Goal: Information Seeking & Learning: Check status

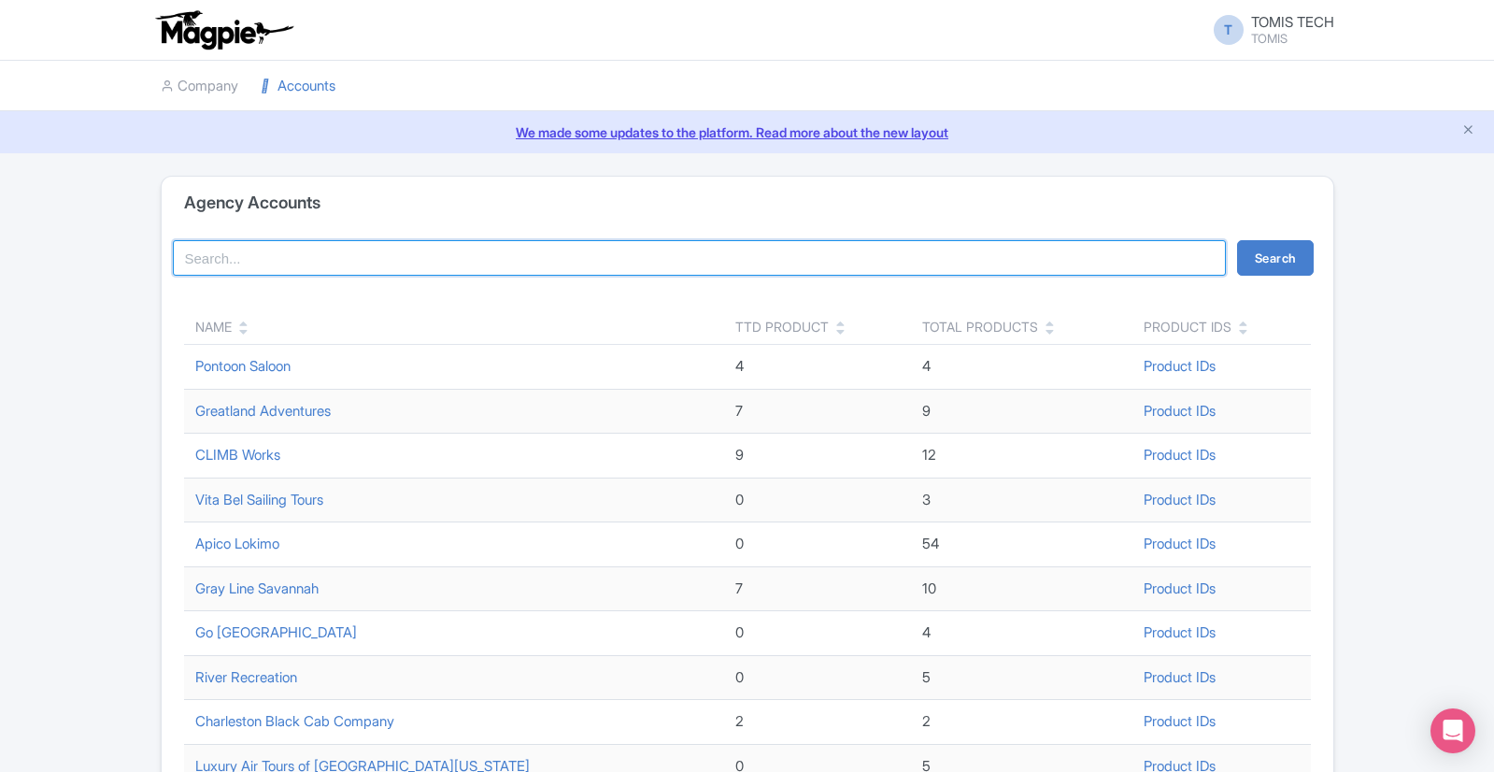
click at [387, 252] on input "search" at bounding box center [700, 258] width 1054 height 36
type input "char"
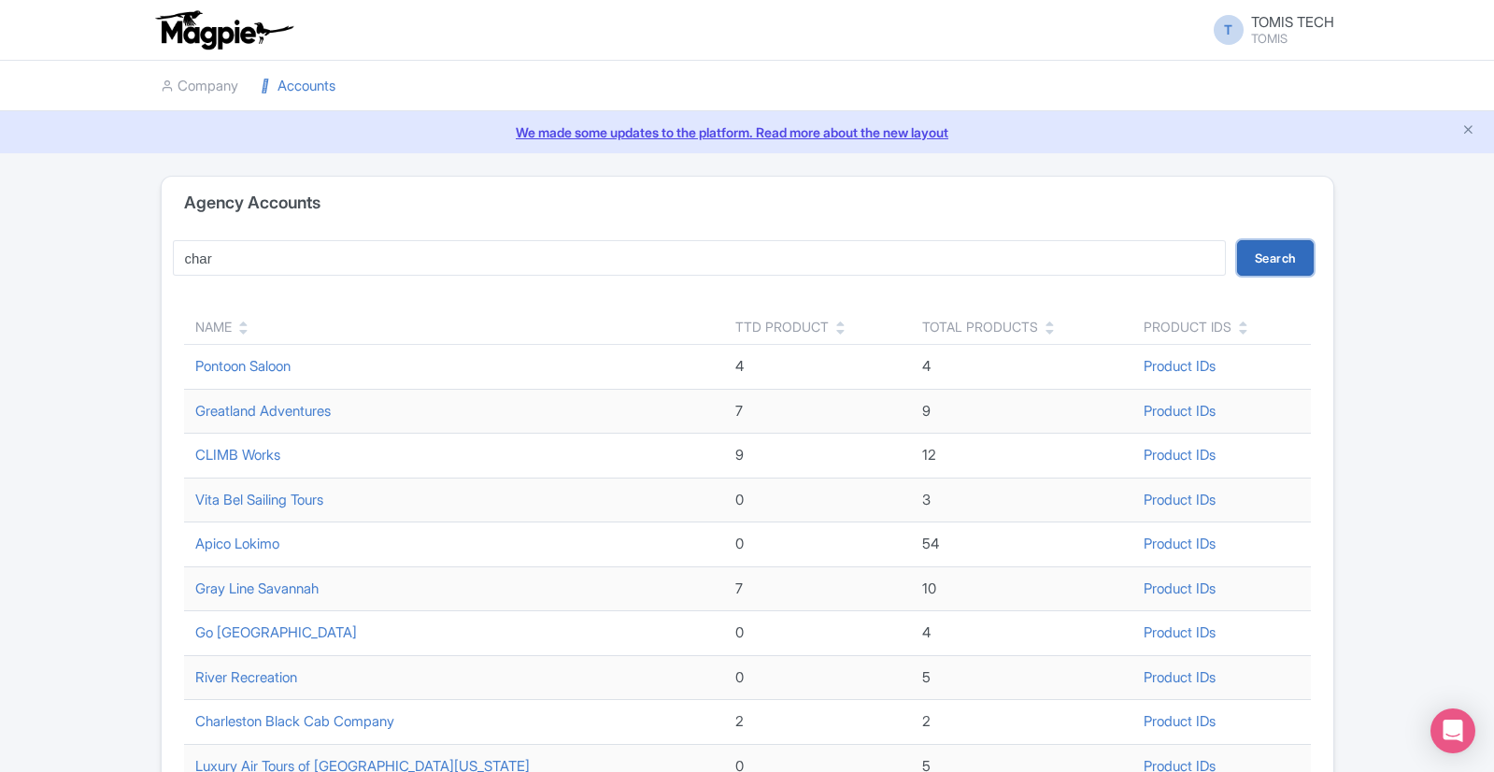
click at [1274, 257] on button "Search" at bounding box center [1275, 258] width 77 height 36
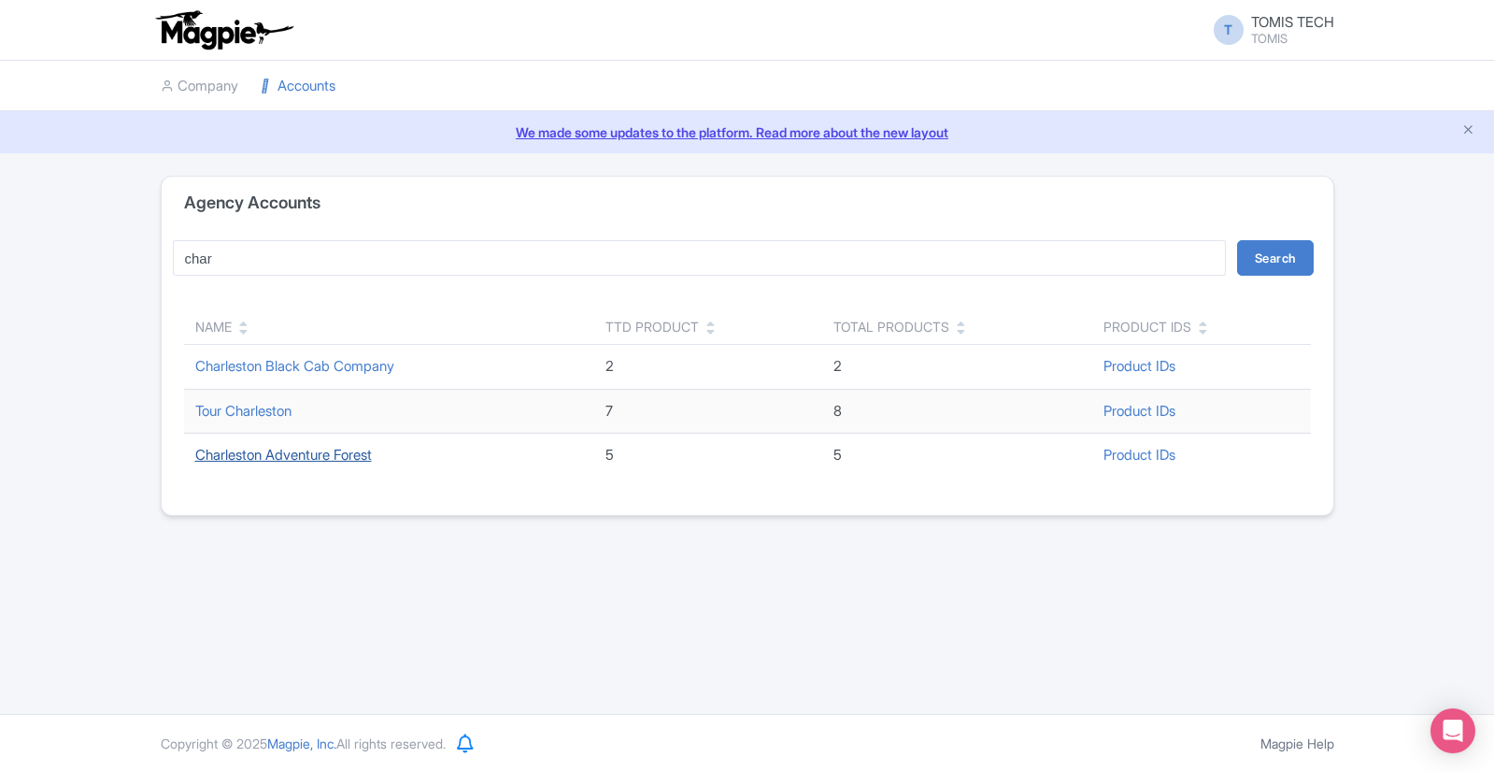
click at [339, 454] on link "Charleston Adventure Forest" at bounding box center [283, 455] width 177 height 18
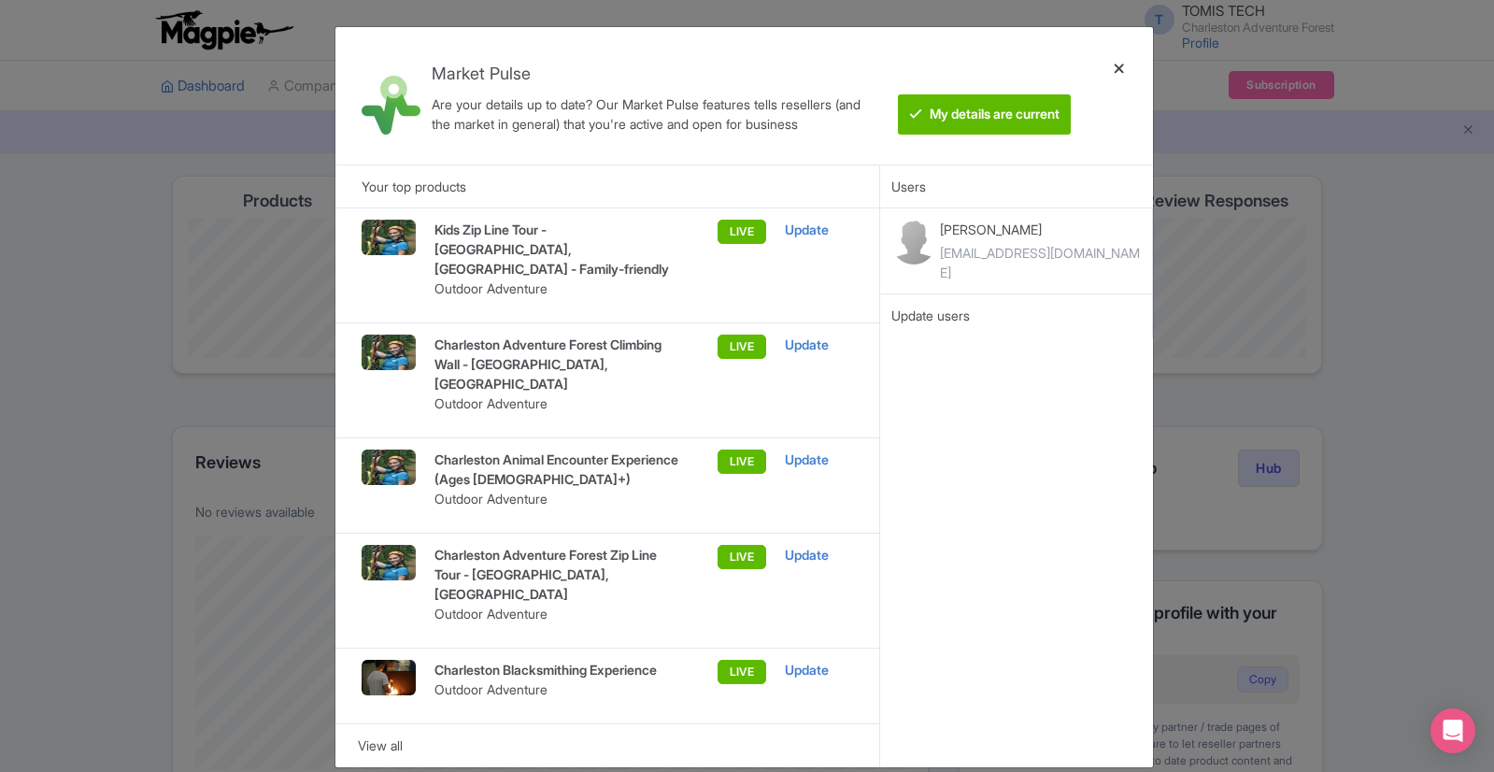
click at [1121, 65] on div at bounding box center [1119, 95] width 45 height 107
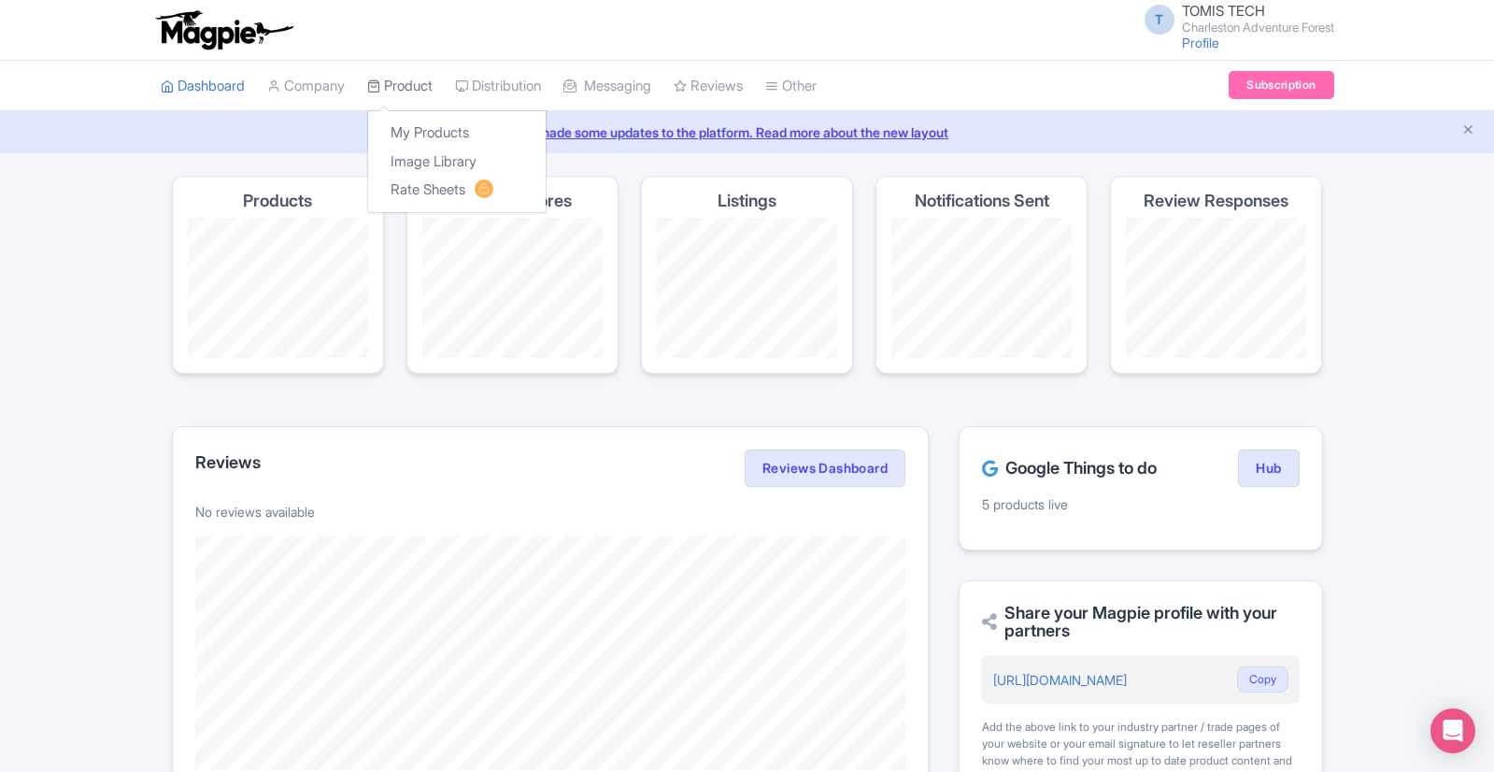
click at [423, 93] on link "Product" at bounding box center [399, 86] width 65 height 51
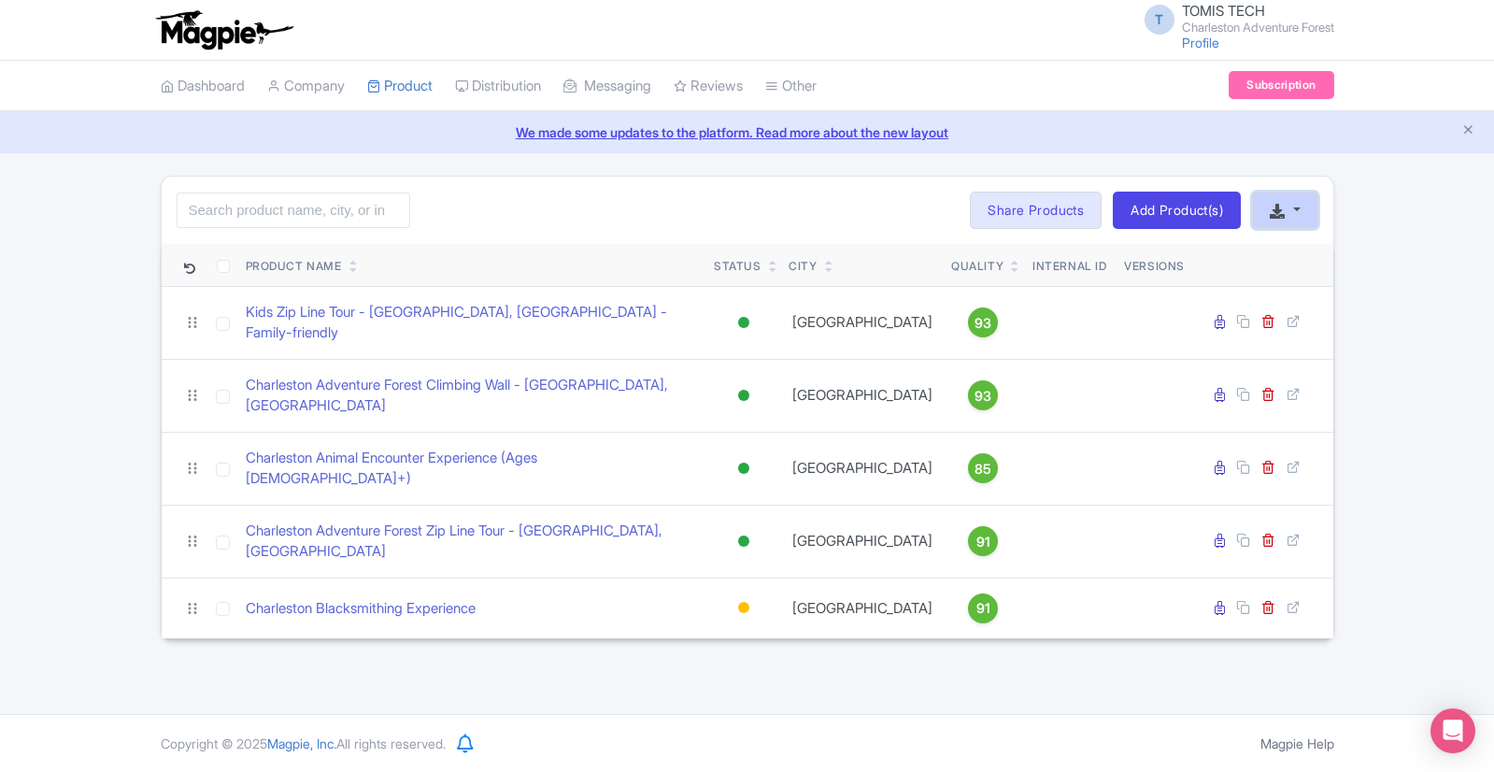
click at [1305, 207] on button "button" at bounding box center [1284, 210] width 65 height 37
click at [1306, 204] on button "button" at bounding box center [1284, 210] width 65 height 37
click at [1365, 193] on div "Search Bulk Actions Delete Add to Collection Share Products Add to Collection C…" at bounding box center [747, 407] width 1494 height 463
click at [1079, 269] on th "Internal ID" at bounding box center [1070, 265] width 94 height 43
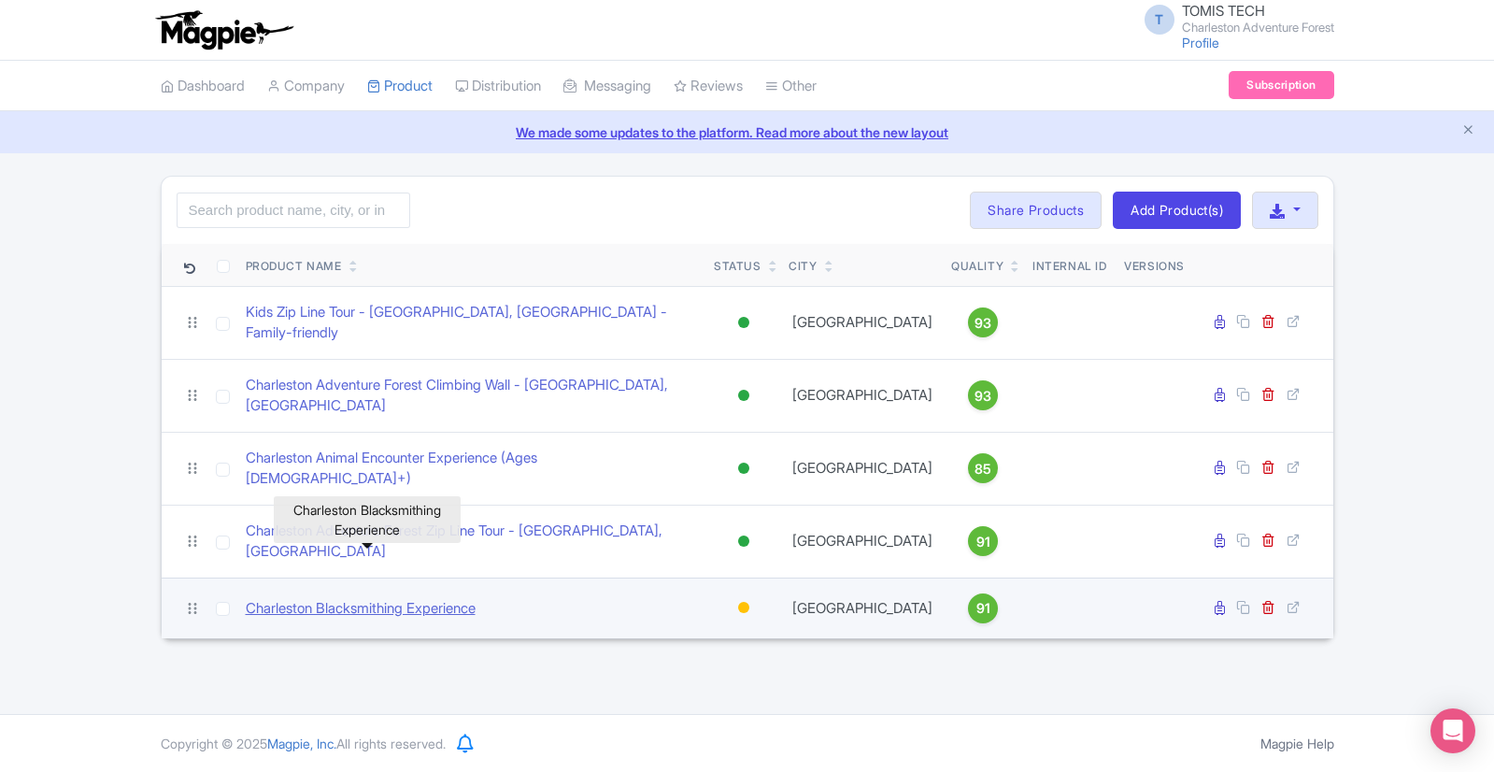
click at [399, 598] on link "Charleston Blacksmithing Experience" at bounding box center [361, 608] width 230 height 21
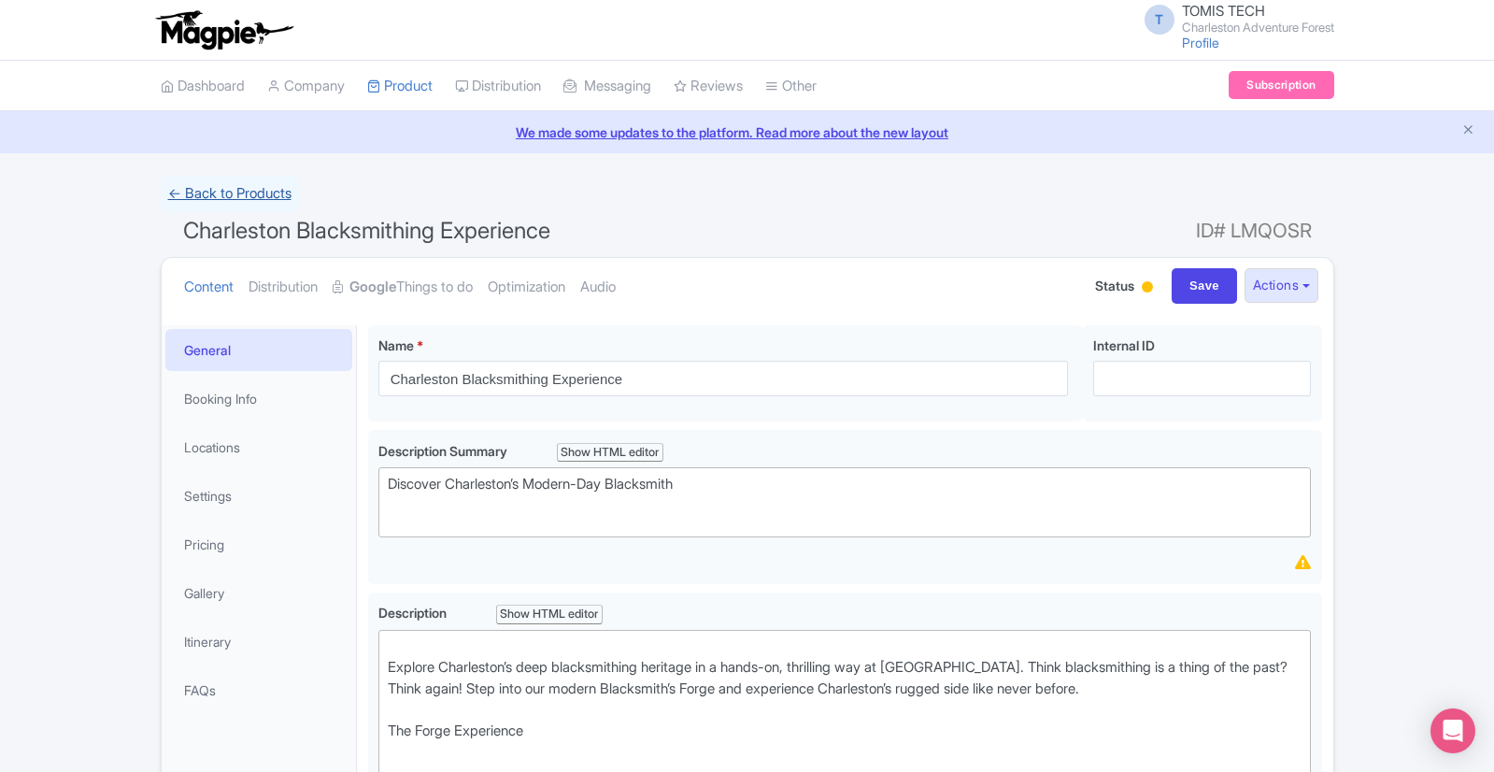
click at [275, 192] on link "← Back to Products" at bounding box center [230, 194] width 138 height 36
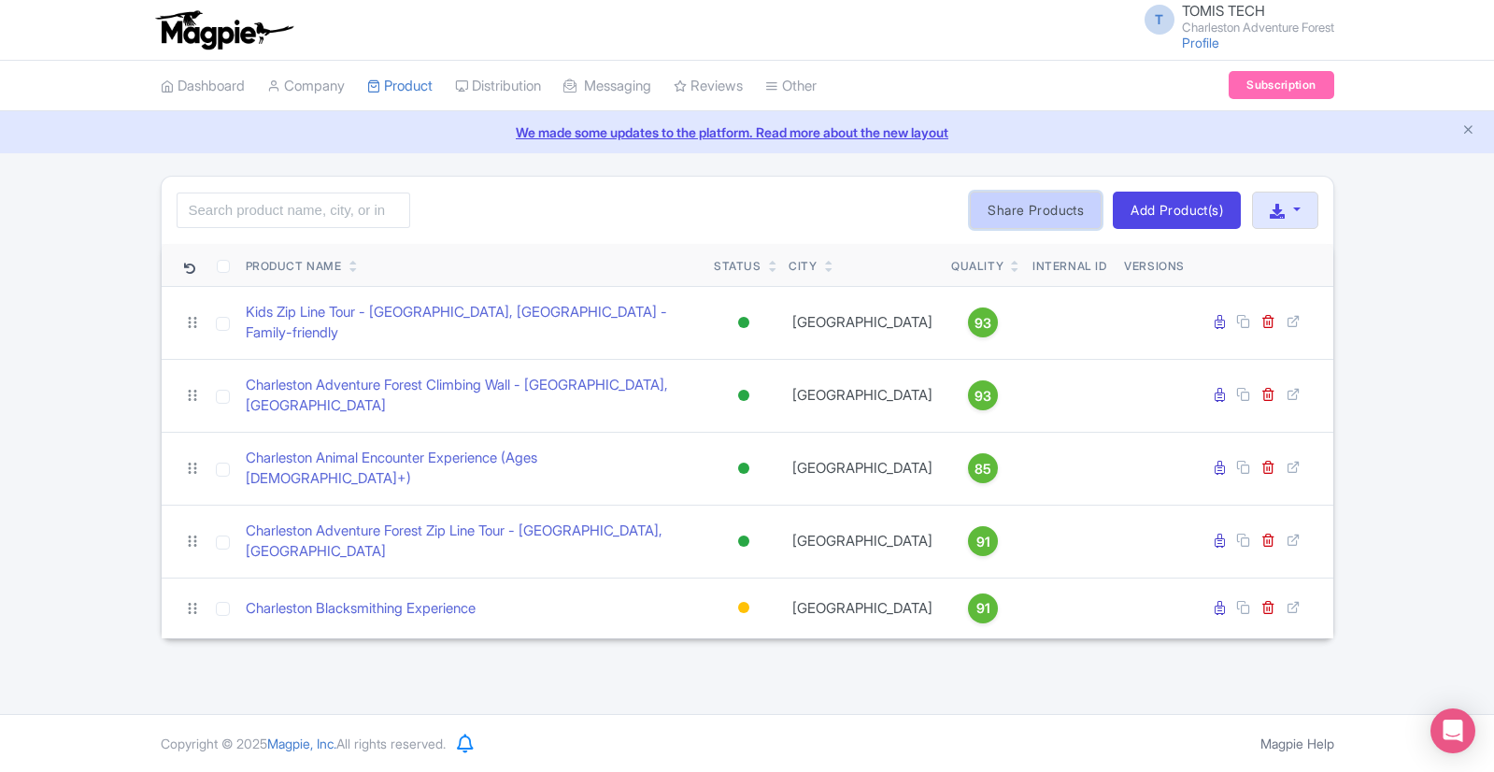
click at [1020, 206] on link "Share Products" at bounding box center [1036, 210] width 132 height 37
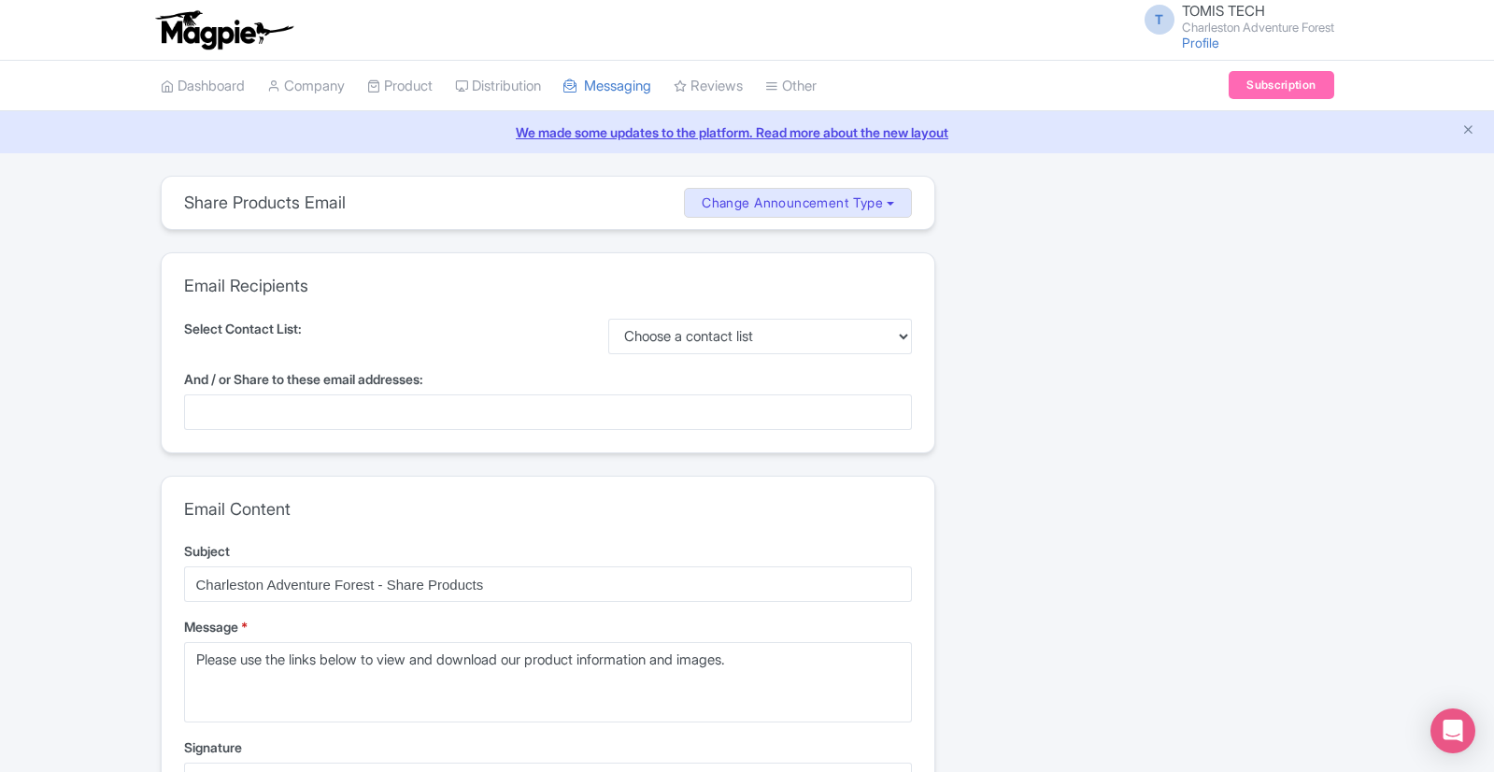
click at [1466, 130] on icon "Close announcement" at bounding box center [1468, 129] width 14 height 14
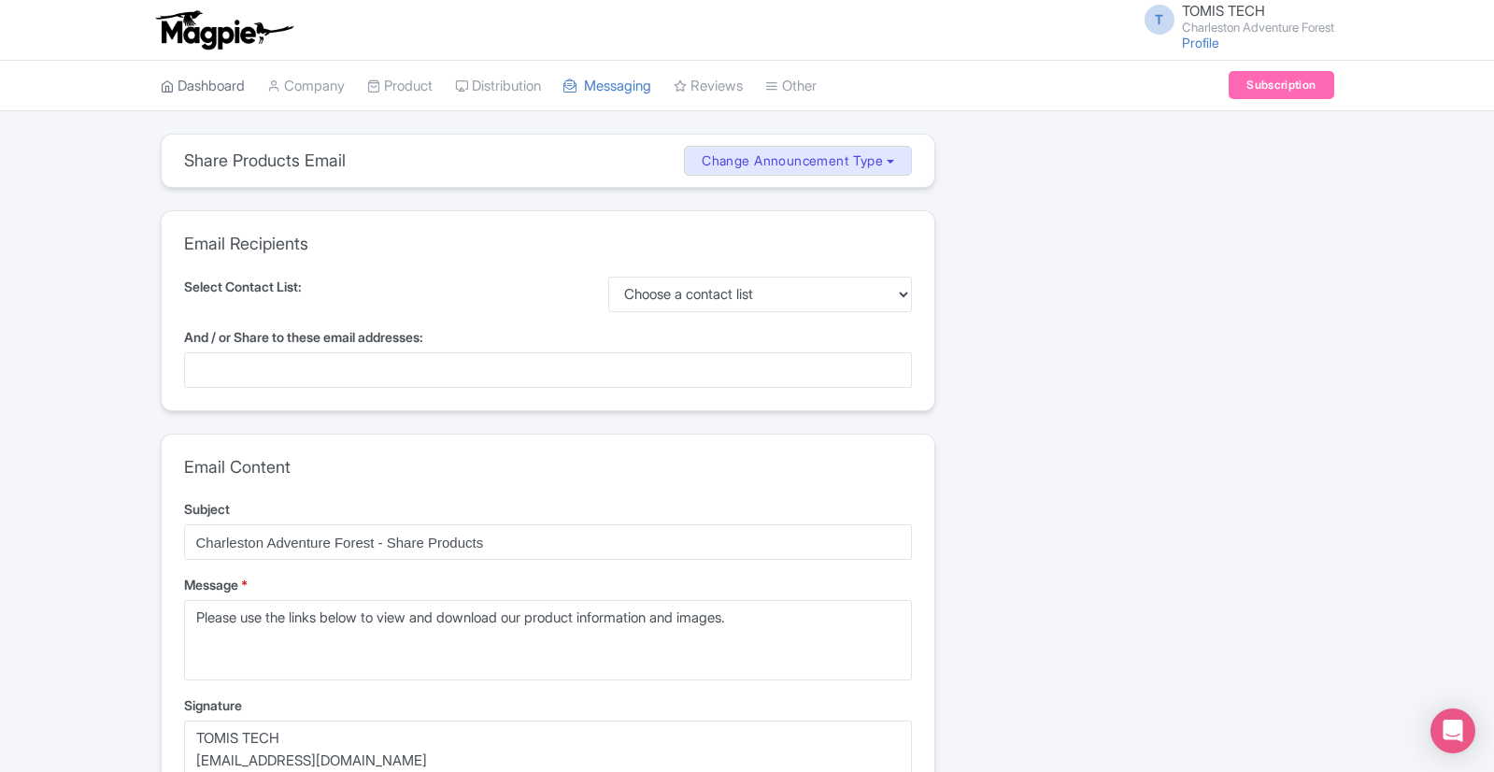
click at [214, 92] on link "Dashboard" at bounding box center [203, 86] width 84 height 51
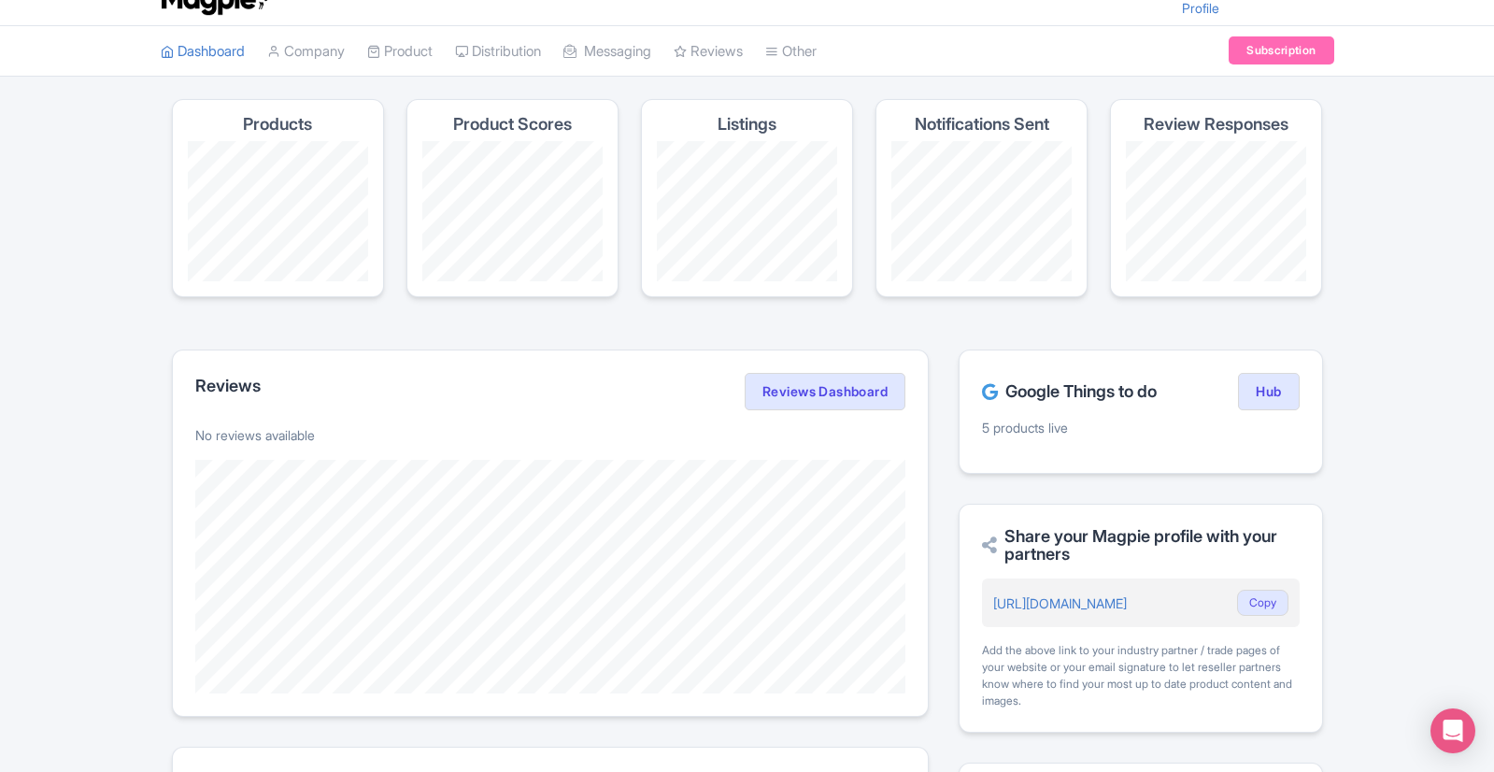
scroll to position [100, 0]
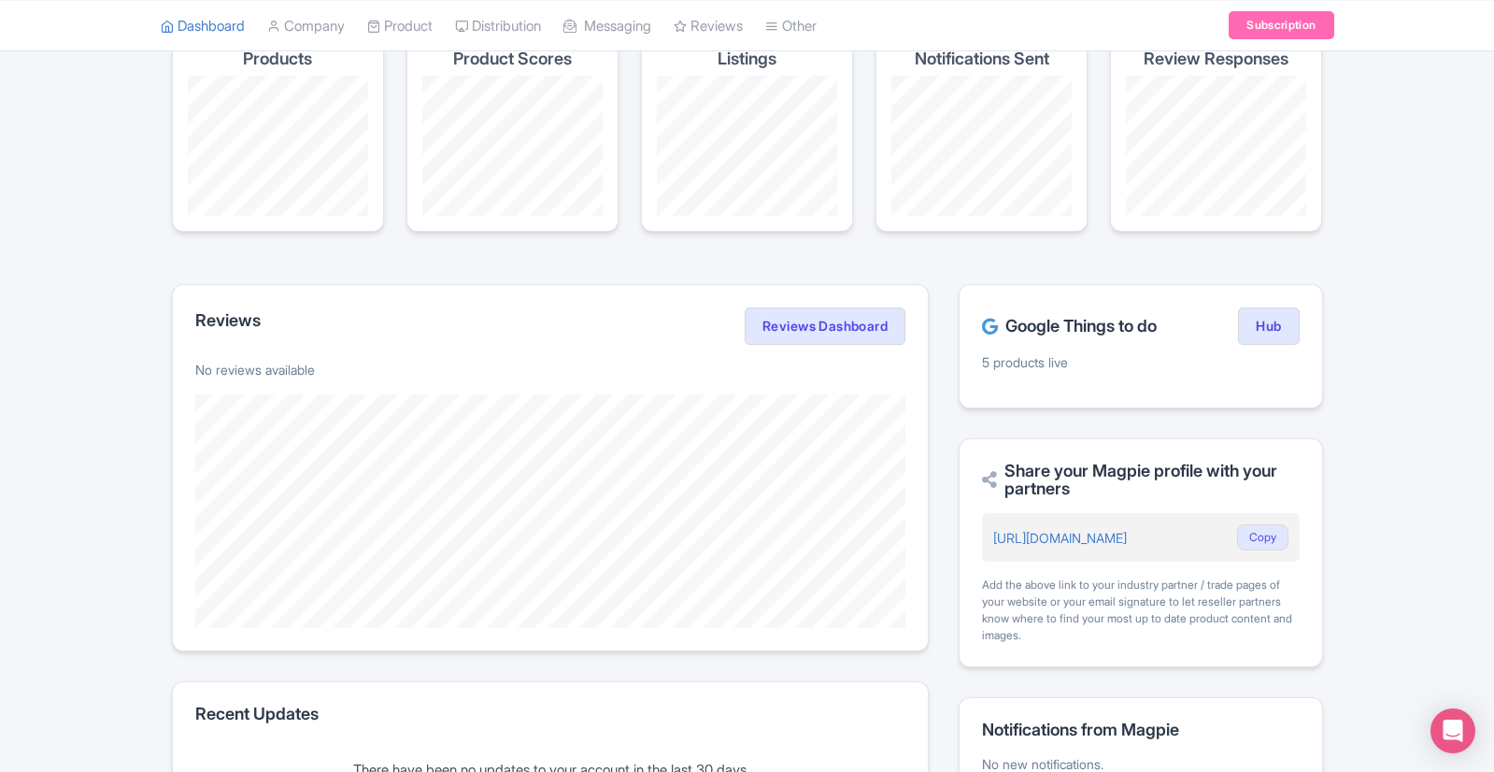
click at [1034, 353] on p "5 products live" at bounding box center [1140, 362] width 317 height 20
click at [1274, 333] on link "Hub" at bounding box center [1268, 325] width 61 height 37
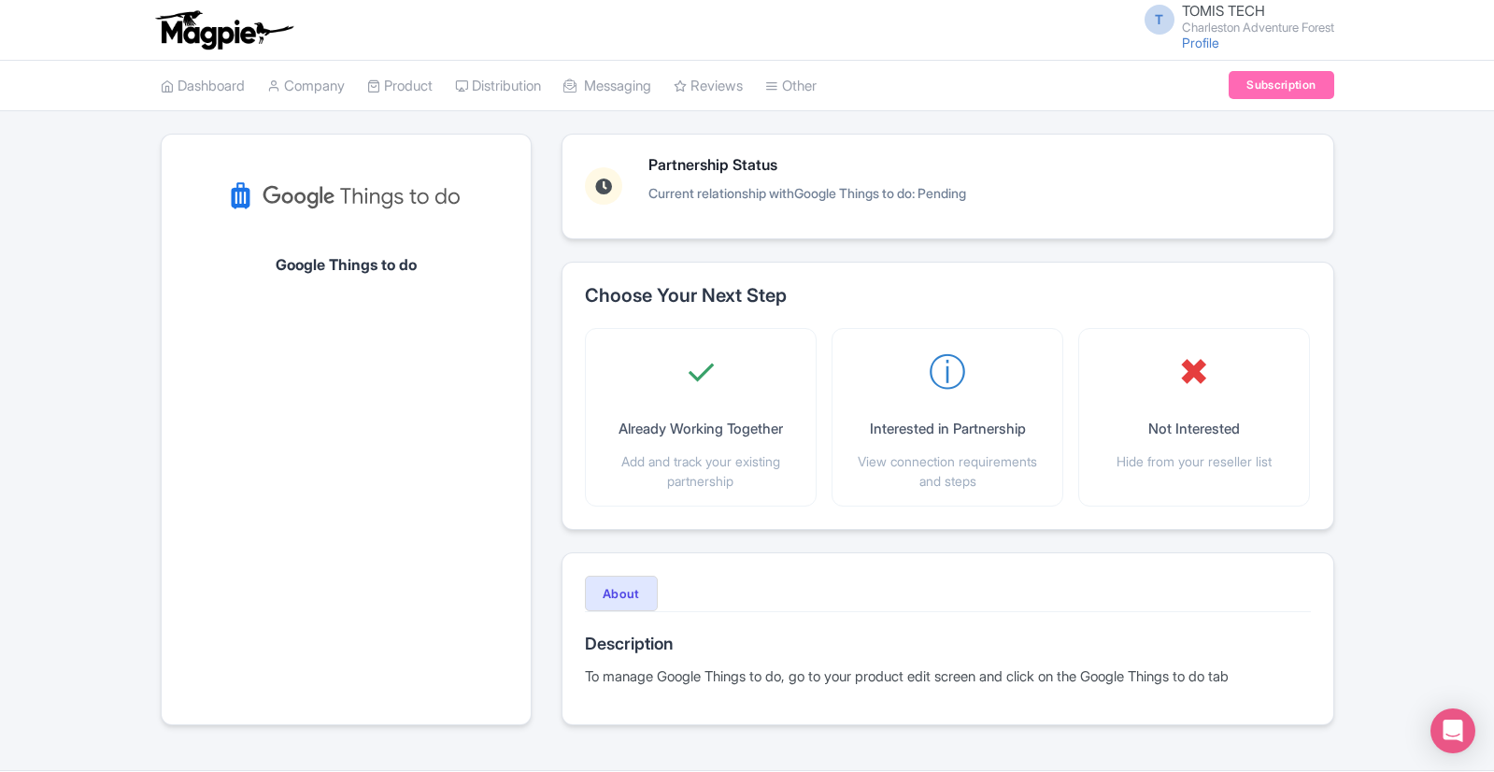
click at [779, 193] on p "Current relationship with Google Things to do : Pending" at bounding box center [807, 193] width 318 height 20
